Goal: Task Accomplishment & Management: Use online tool/utility

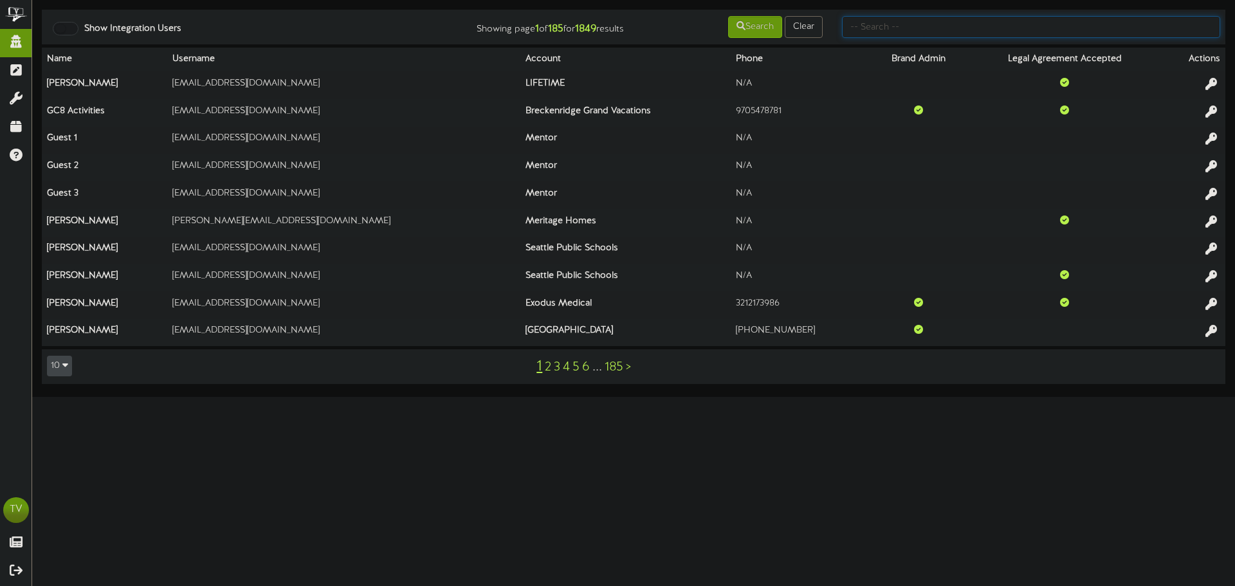
click at [896, 33] on input "text" at bounding box center [1031, 27] width 378 height 22
type input "bi-d"
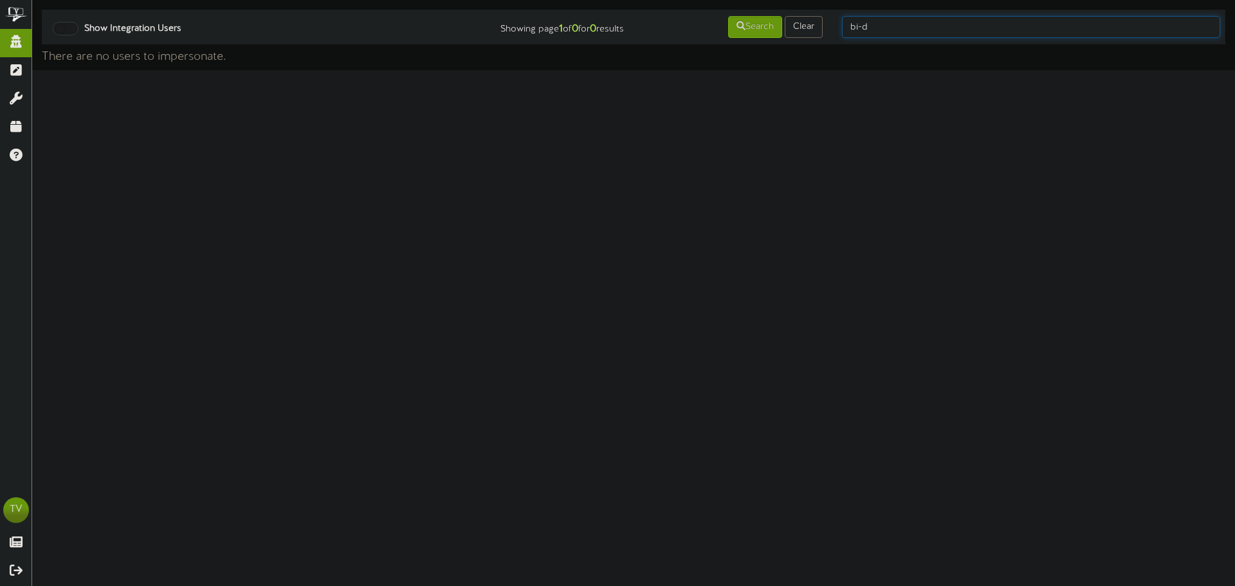
click at [857, 25] on input "bi-d" at bounding box center [1031, 27] width 378 height 22
type input "big-d"
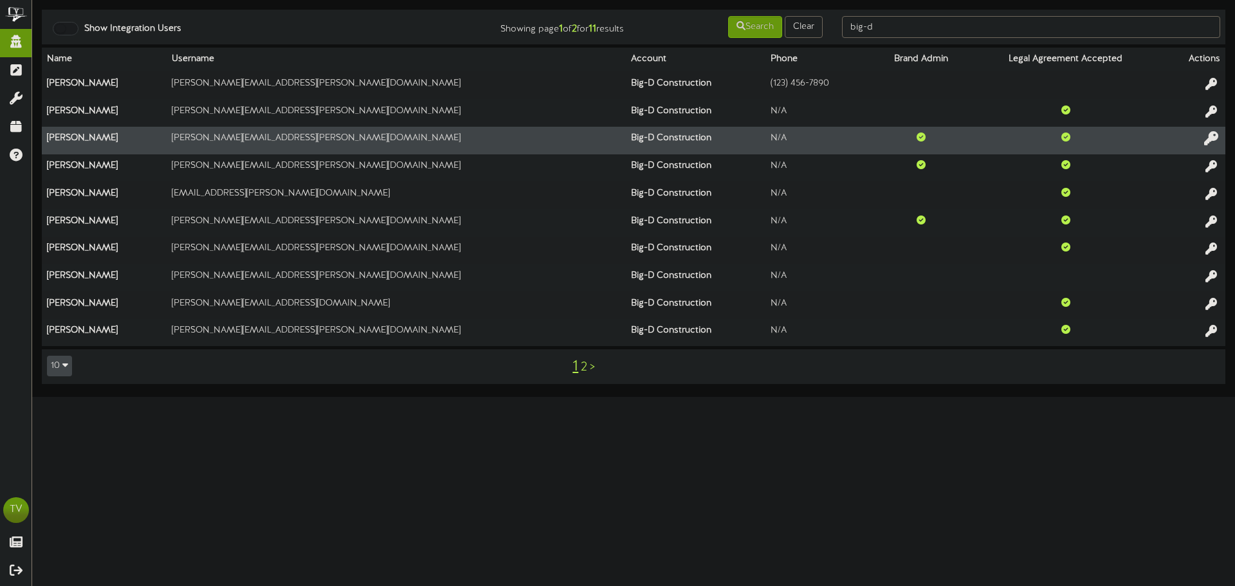
click at [1216, 142] on icon at bounding box center [1211, 138] width 14 height 14
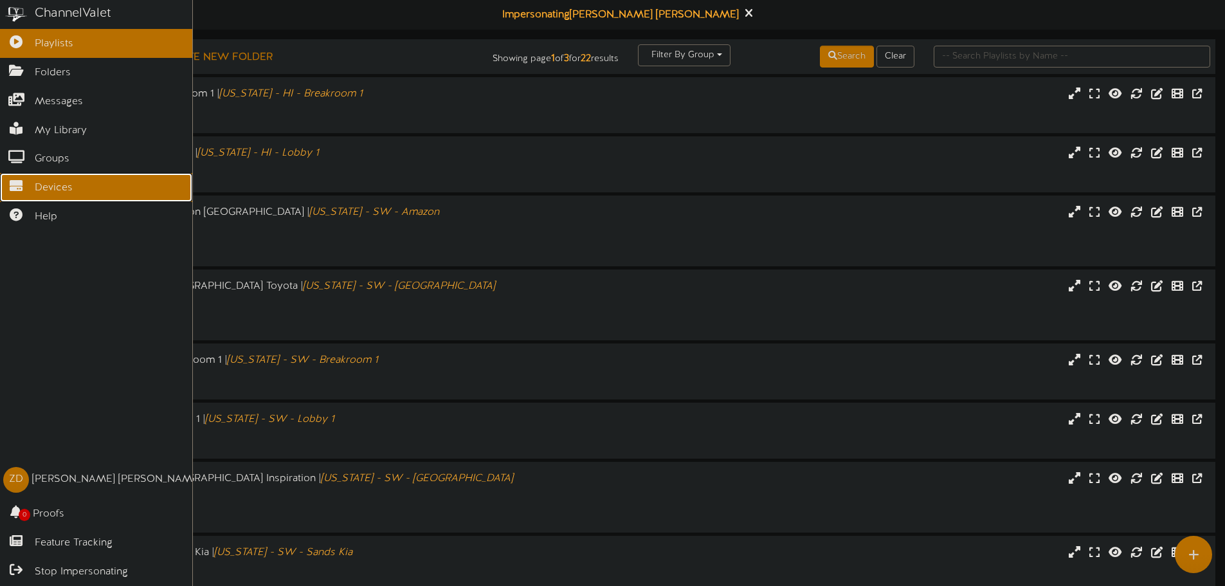
click at [34, 185] on link "Devices" at bounding box center [96, 187] width 192 height 29
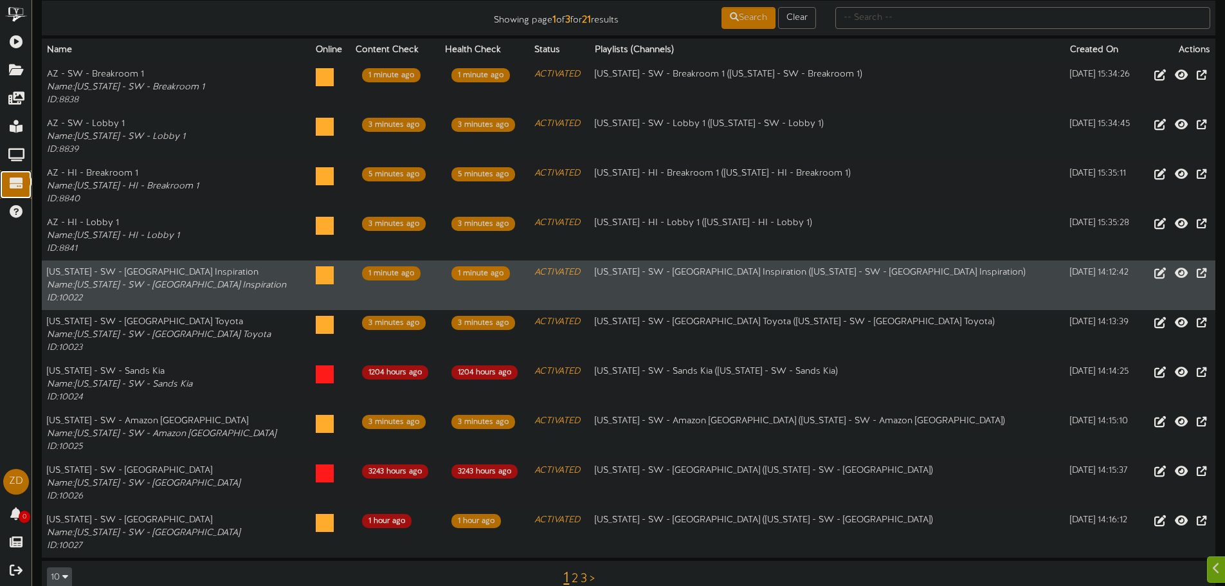
scroll to position [129, 0]
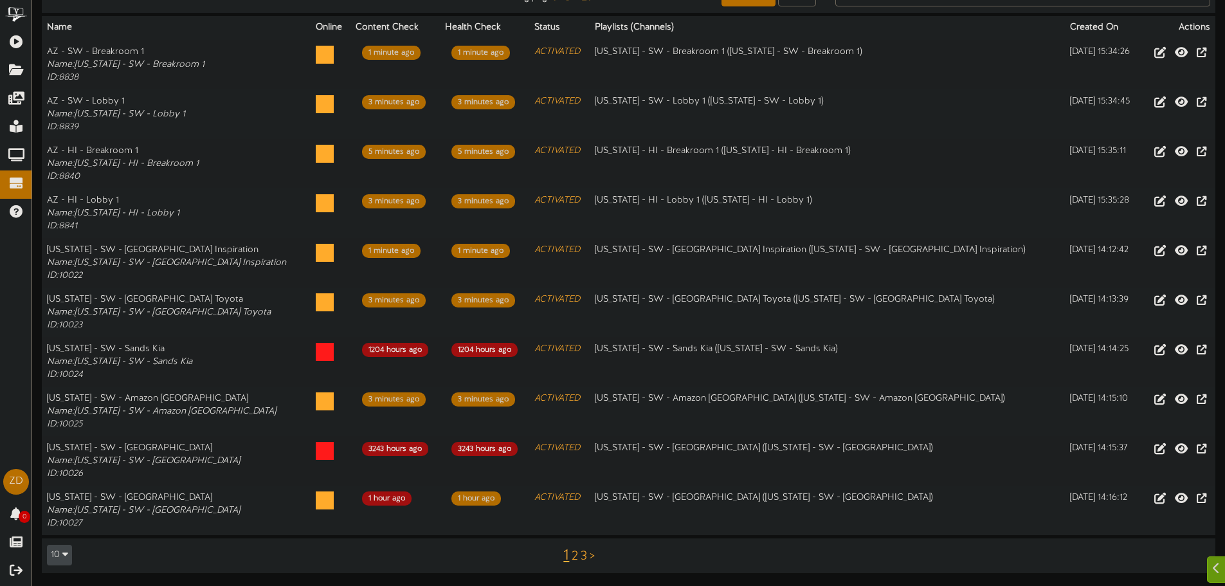
click at [569, 556] on div "1 2 3 >" at bounding box center [579, 555] width 296 height 24
click at [572, 557] on link "2" at bounding box center [575, 556] width 6 height 14
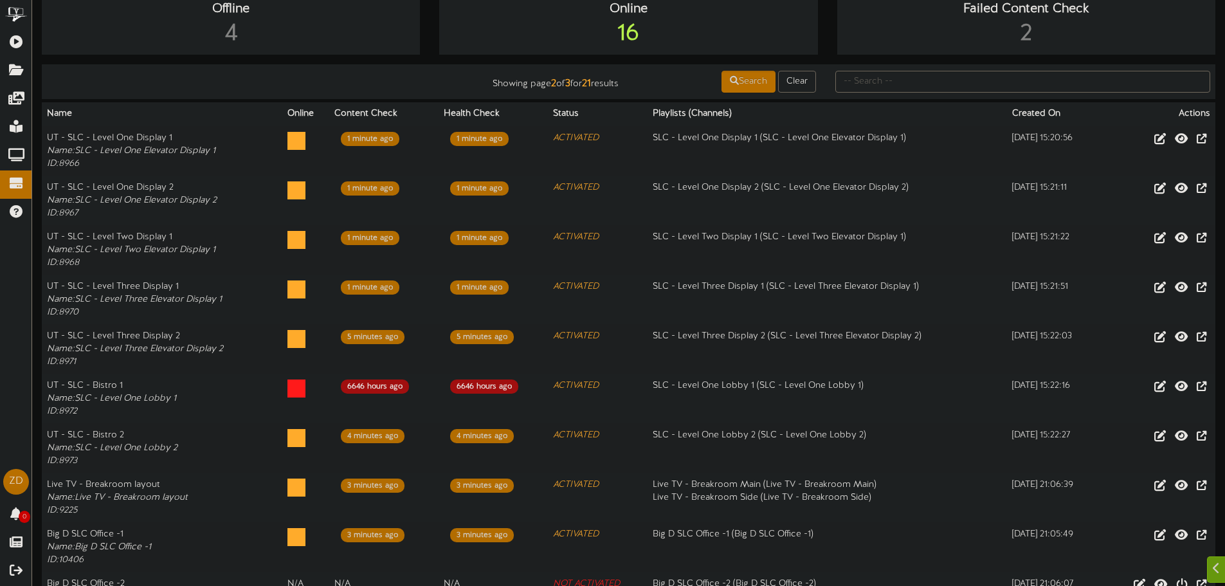
scroll to position [129, 0]
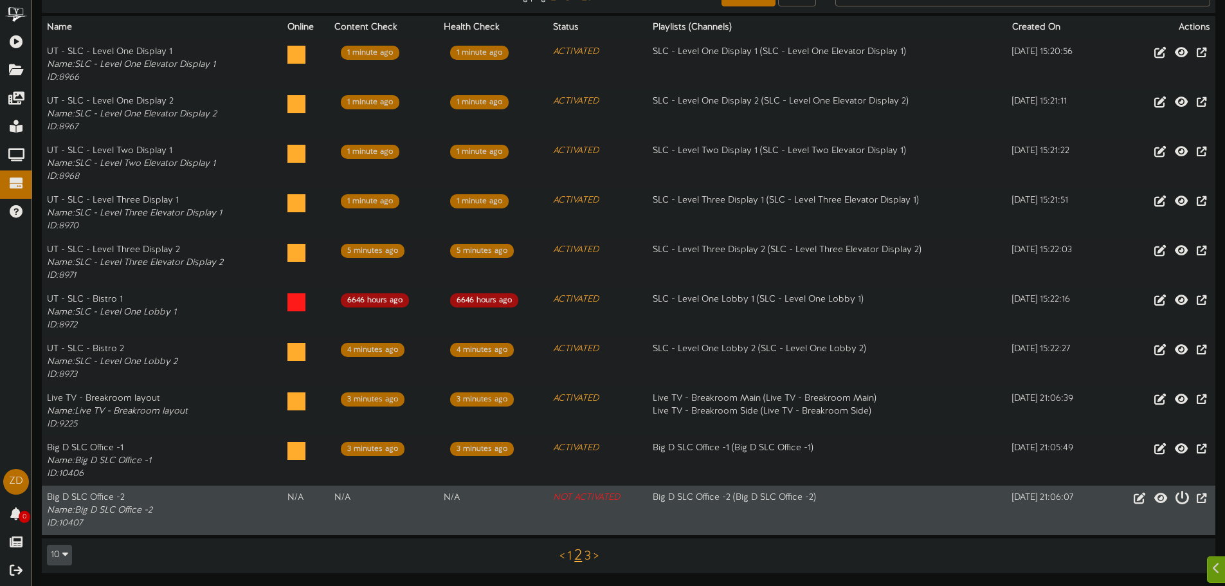
click at [1175, 500] on icon at bounding box center [1182, 497] width 14 height 14
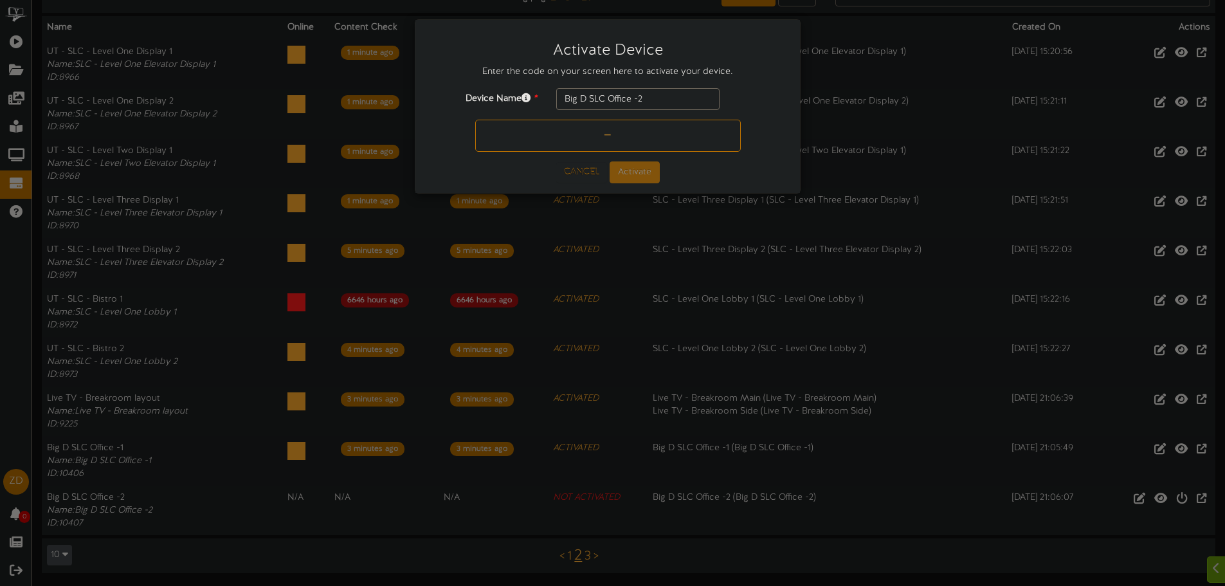
click at [642, 135] on input "text" at bounding box center [608, 136] width 266 height 32
type input "4HPGKH"
click at [638, 172] on button "Activate" at bounding box center [635, 172] width 50 height 22
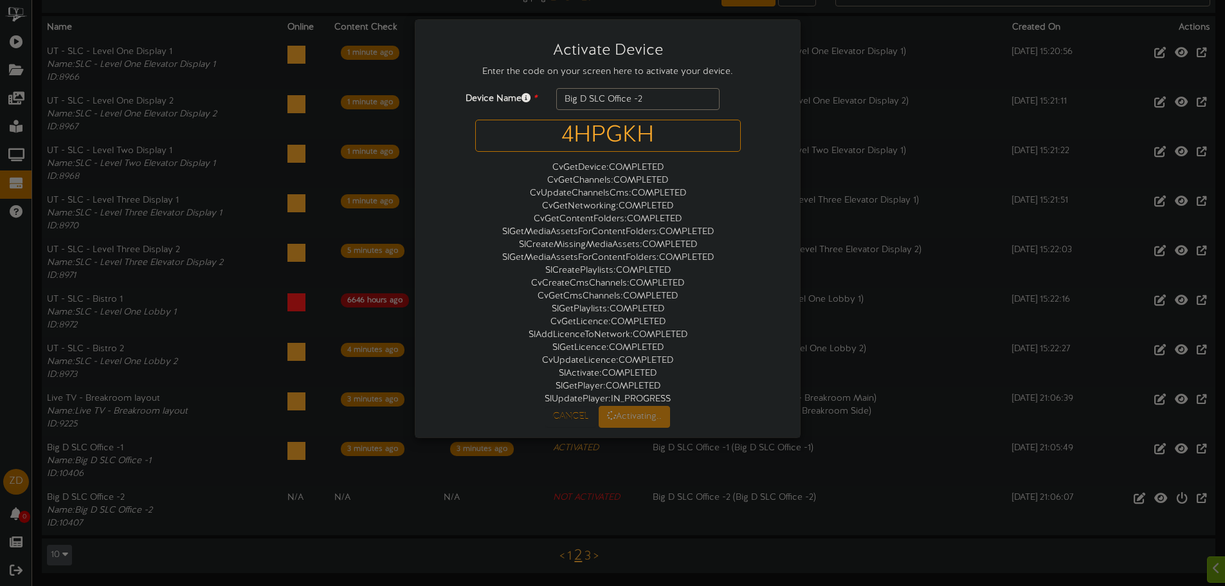
scroll to position [0, 0]
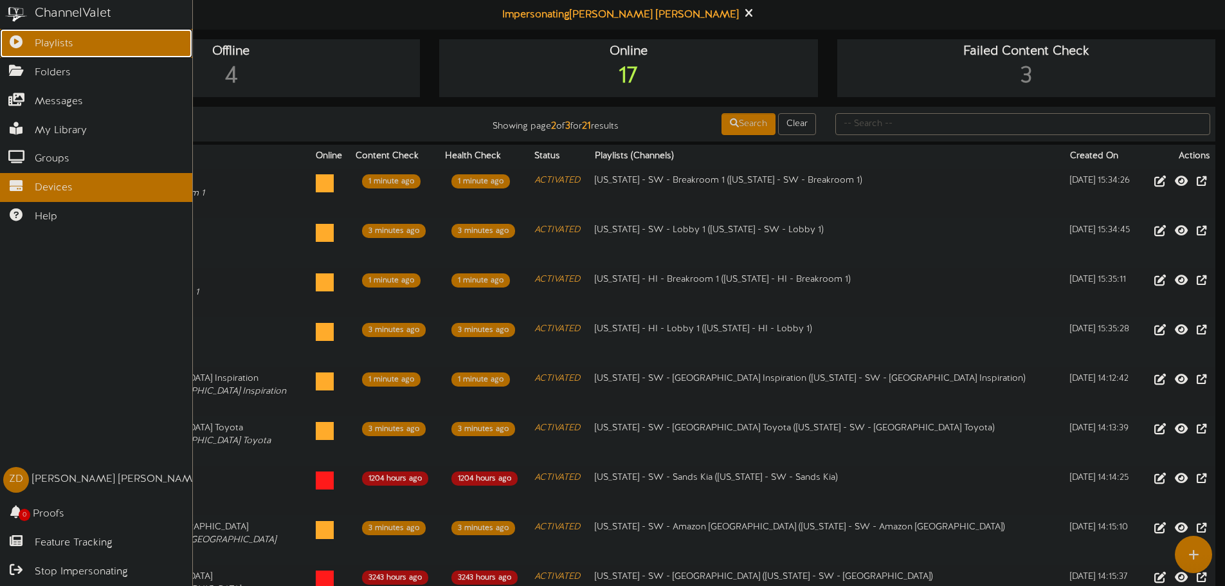
drag, startPoint x: 12, startPoint y: 33, endPoint x: 41, endPoint y: 35, distance: 29.6
click at [12, 33] on link "Playlists" at bounding box center [96, 43] width 192 height 29
